Goal: Navigation & Orientation: Understand site structure

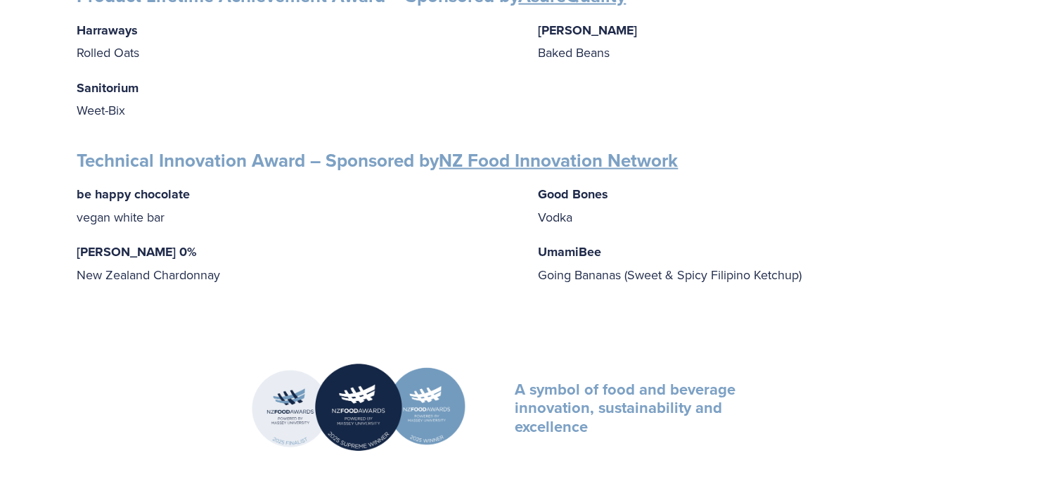
scroll to position [2602, 0]
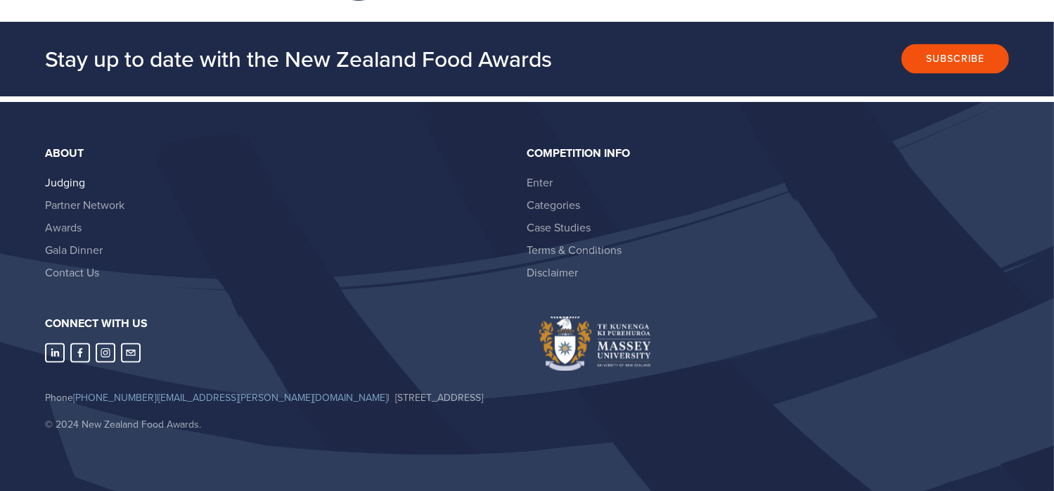
click at [69, 176] on link "Judging" at bounding box center [65, 181] width 40 height 15
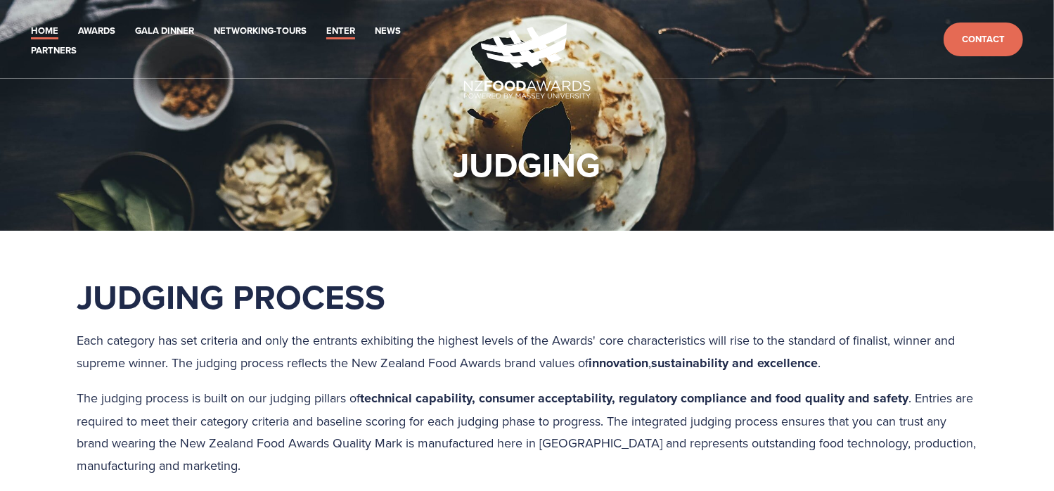
click at [48, 32] on link "Home" at bounding box center [44, 31] width 27 height 16
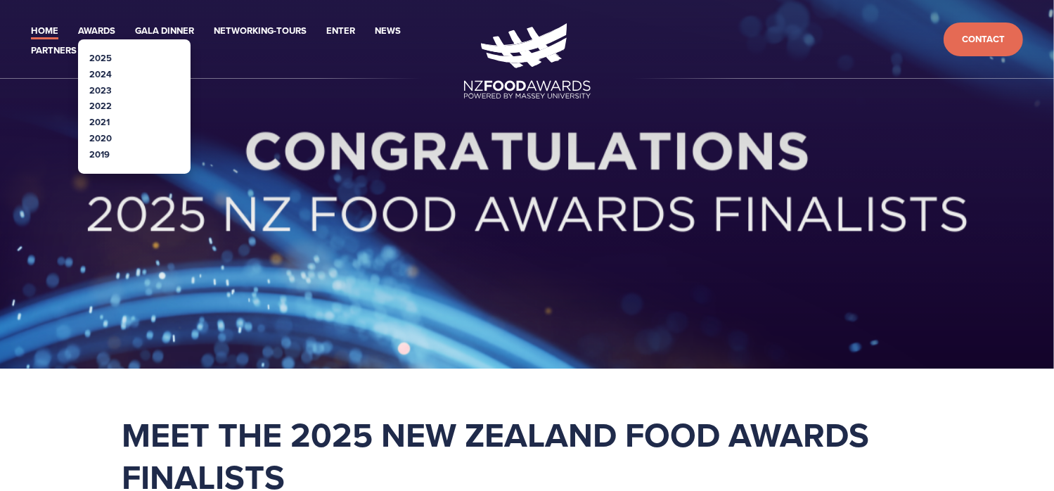
click at [101, 54] on link "2025" at bounding box center [100, 57] width 23 height 13
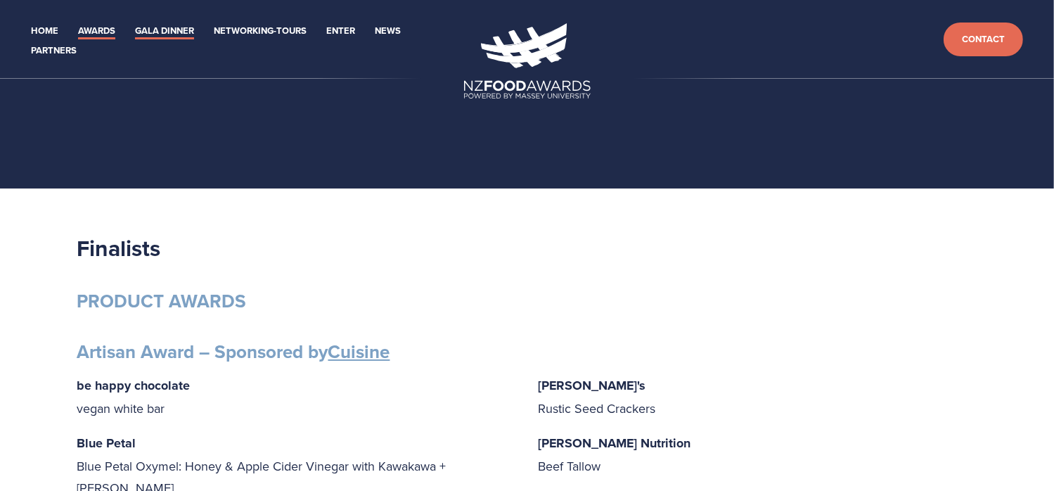
click at [155, 29] on link "Gala Dinner" at bounding box center [164, 31] width 59 height 16
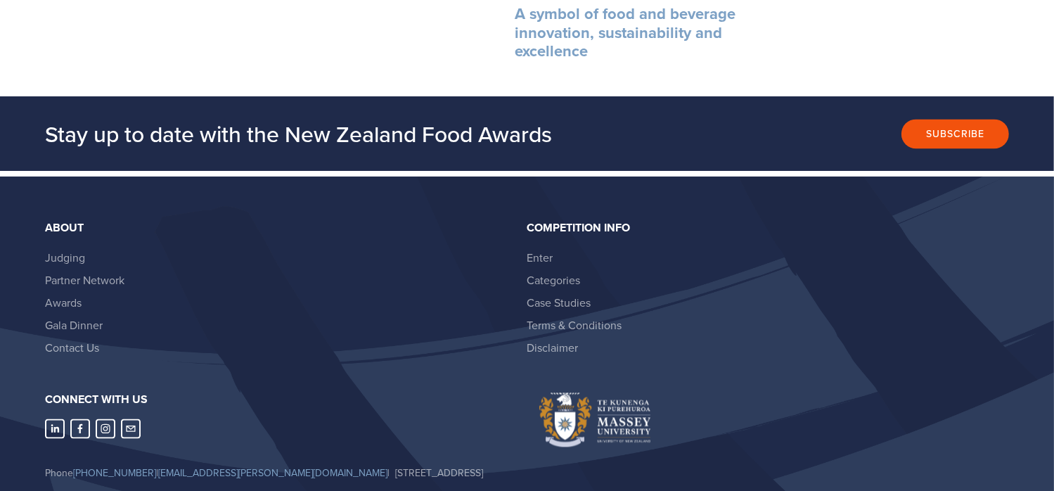
scroll to position [2779, 0]
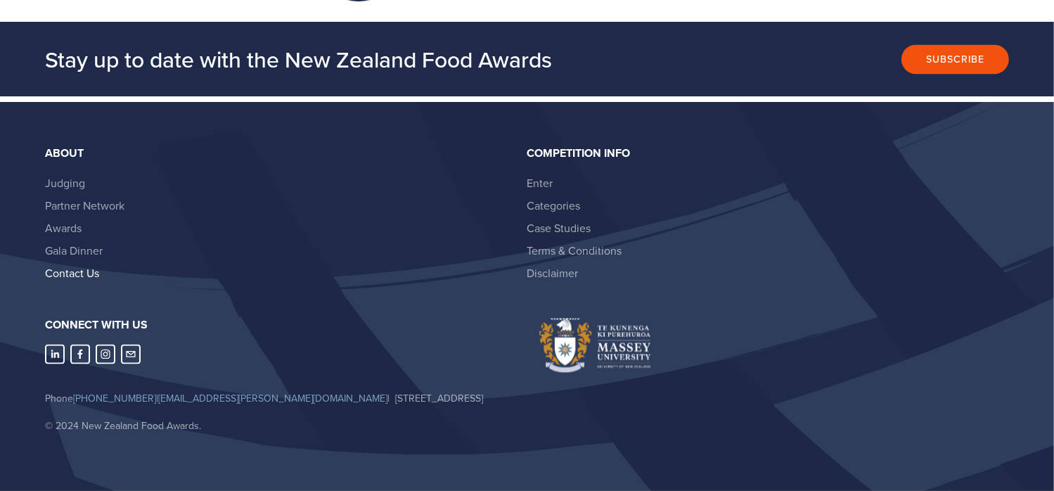
click at [80, 265] on link "Contact Us" at bounding box center [72, 272] width 54 height 15
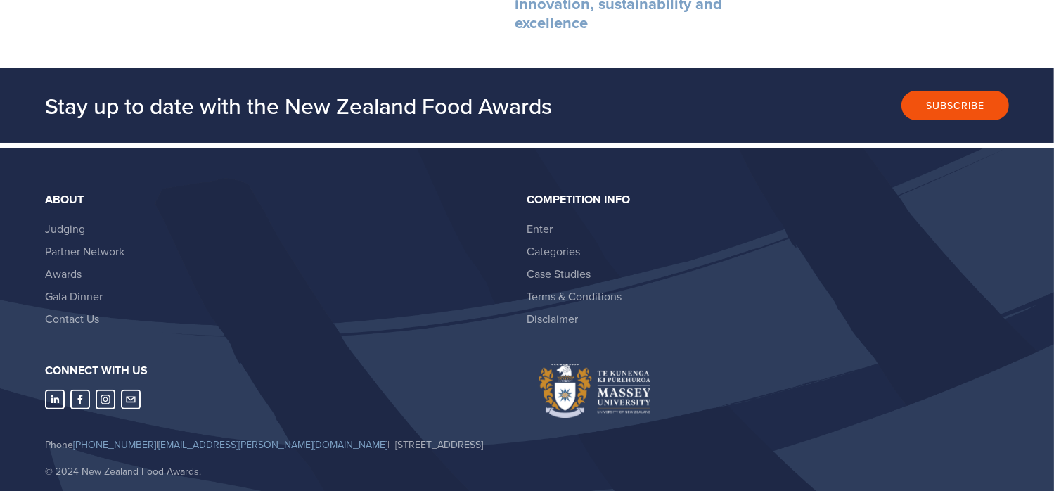
scroll to position [703, 0]
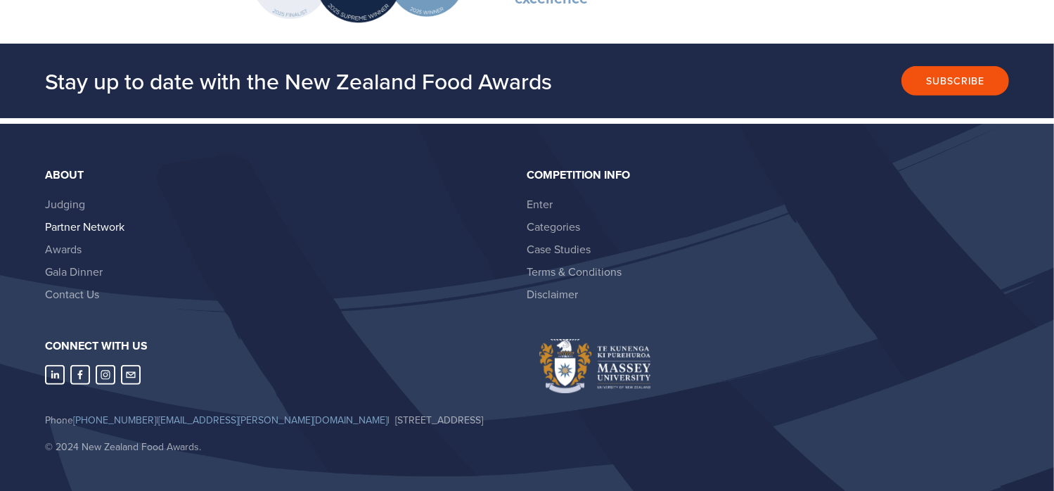
click at [76, 223] on link "Partner Network" at bounding box center [84, 226] width 79 height 15
